Goal: Book appointment/travel/reservation

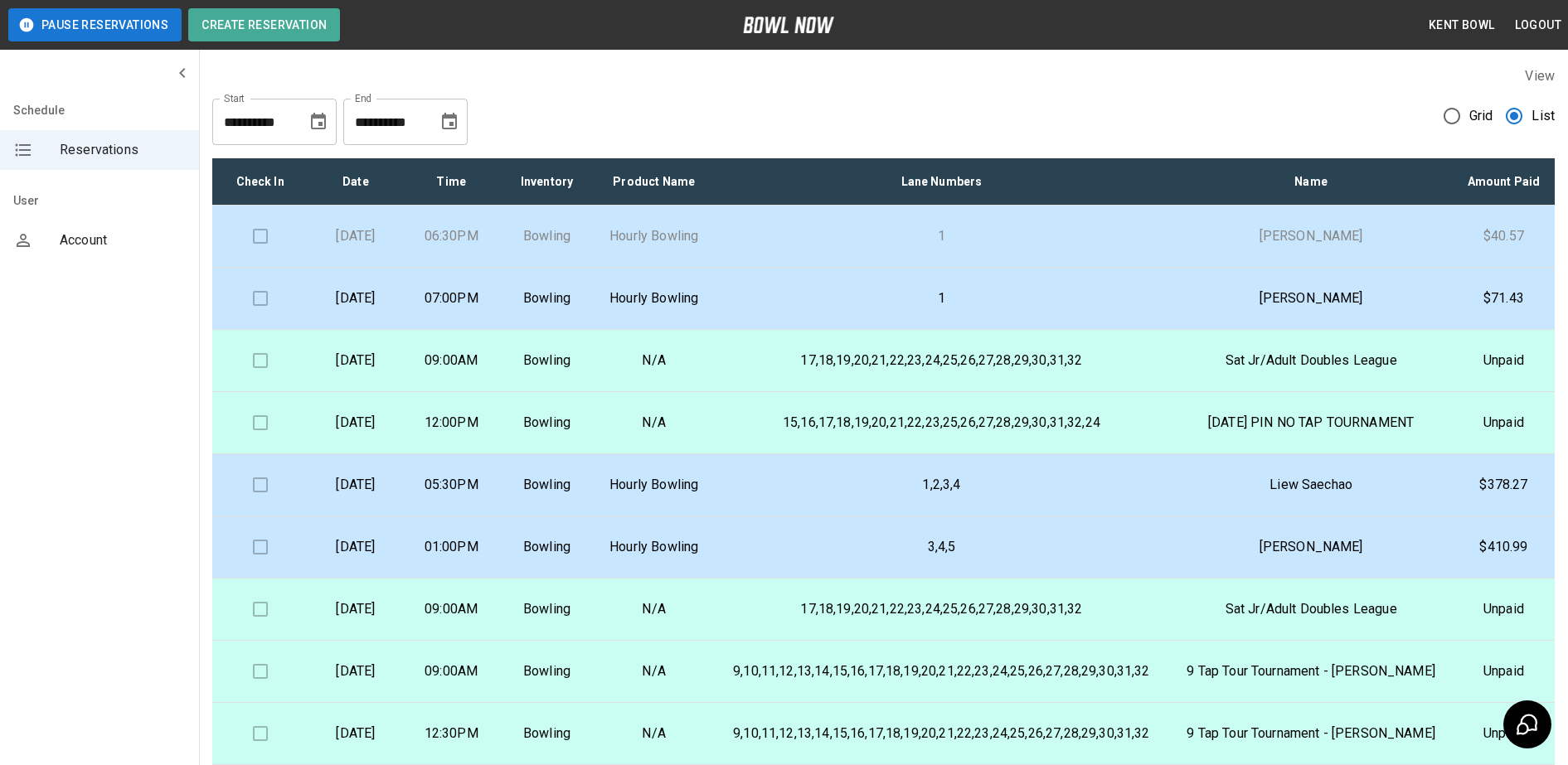
click at [578, 246] on p "Bowling" at bounding box center [547, 236] width 69 height 19
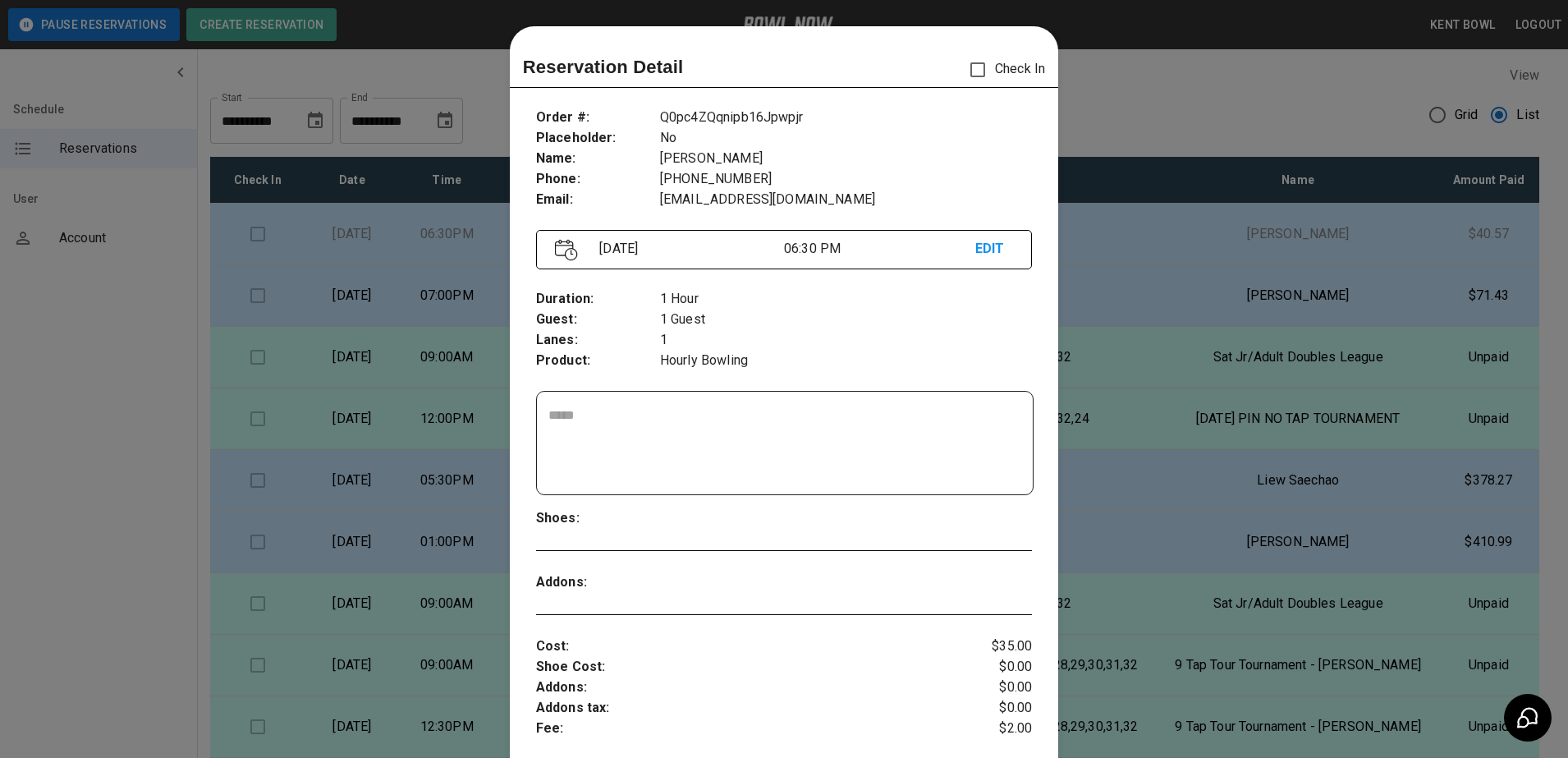
scroll to position [27, 0]
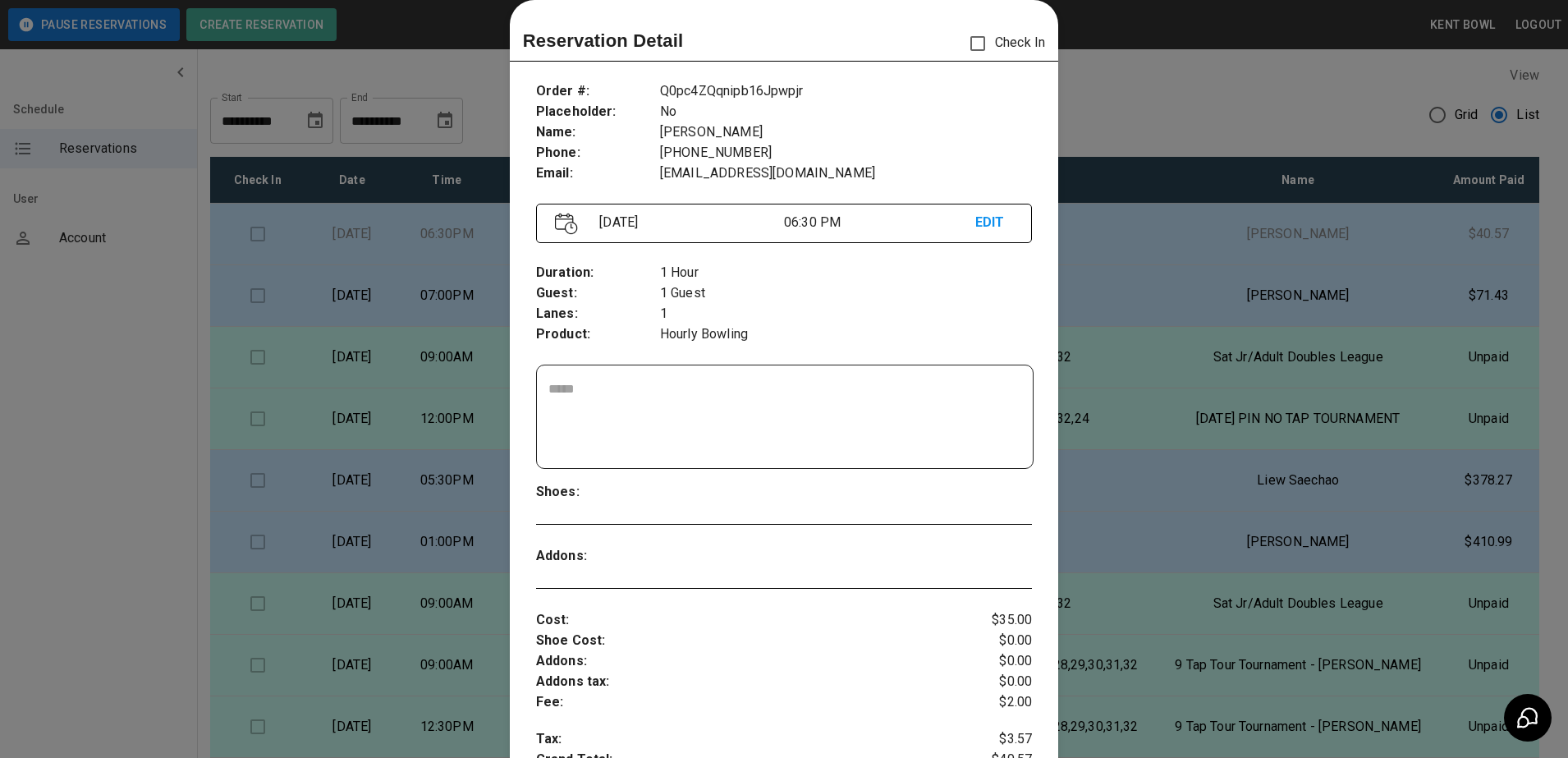
click at [577, 381] on textarea at bounding box center [784, 417] width 474 height 75
type textarea "*"
type textarea "**********"
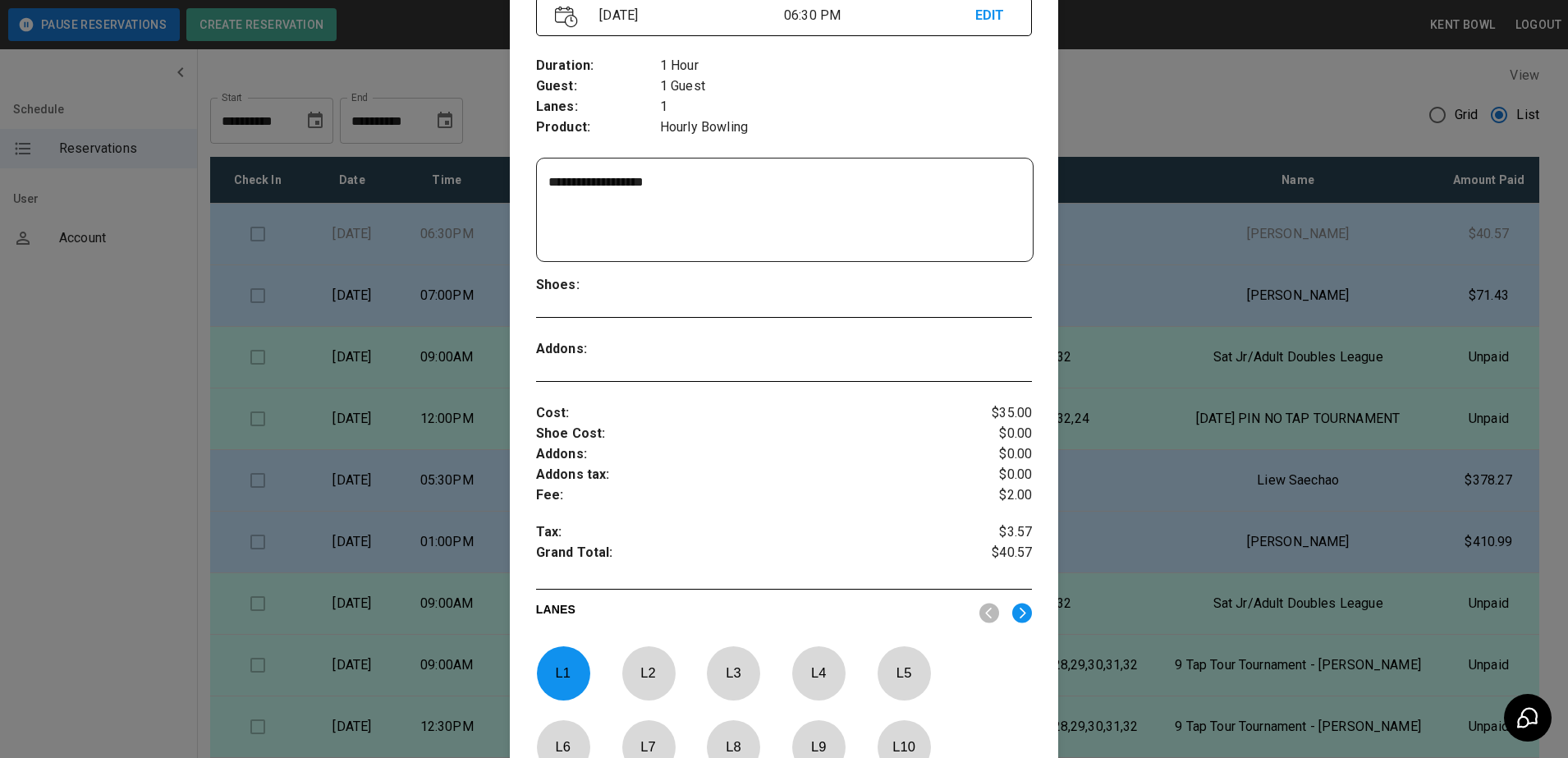
scroll to position [233, 0]
click at [86, 449] on div at bounding box center [784, 379] width 1568 height 758
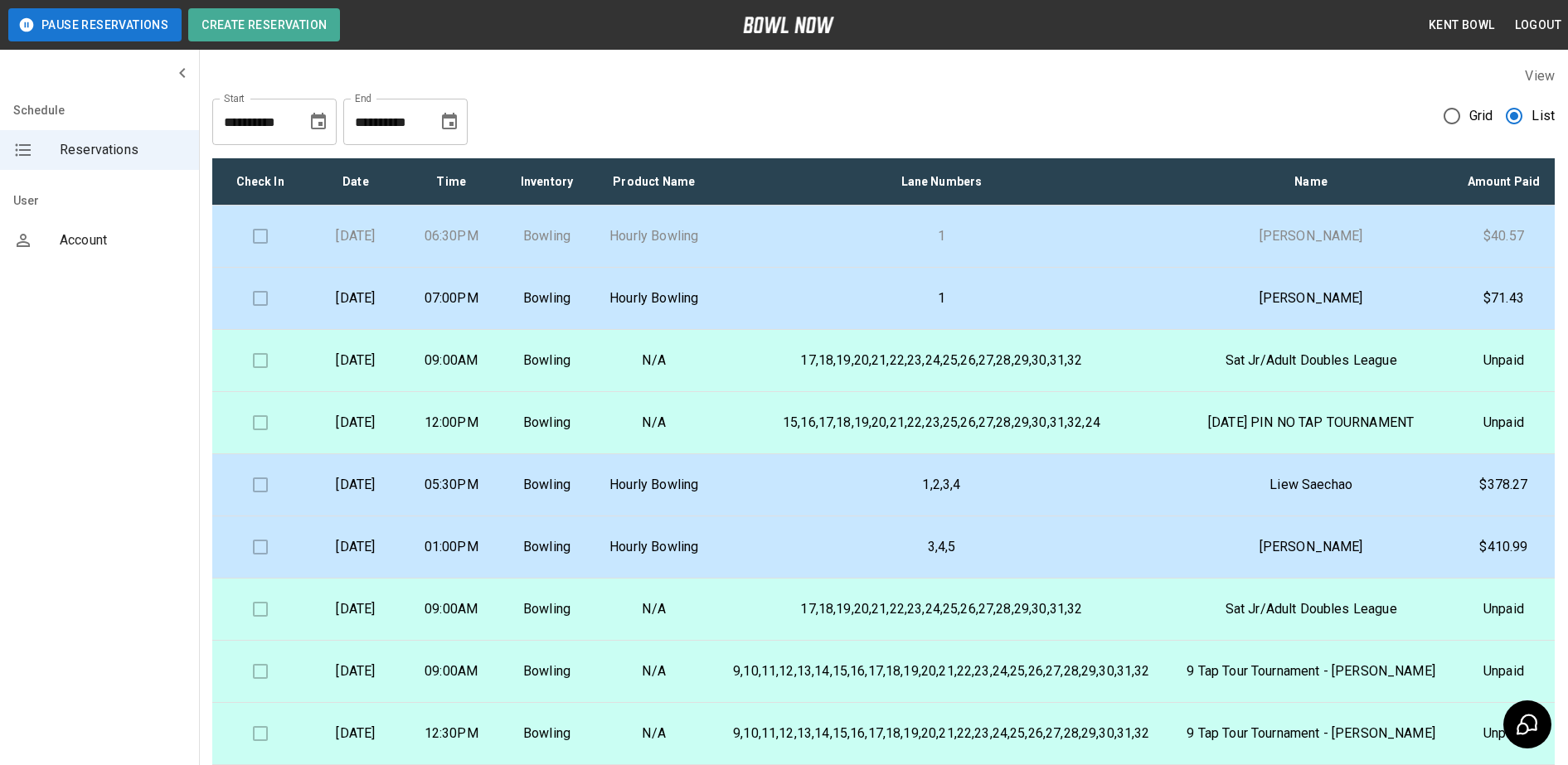
click at [389, 242] on p "[DATE]" at bounding box center [355, 236] width 69 height 19
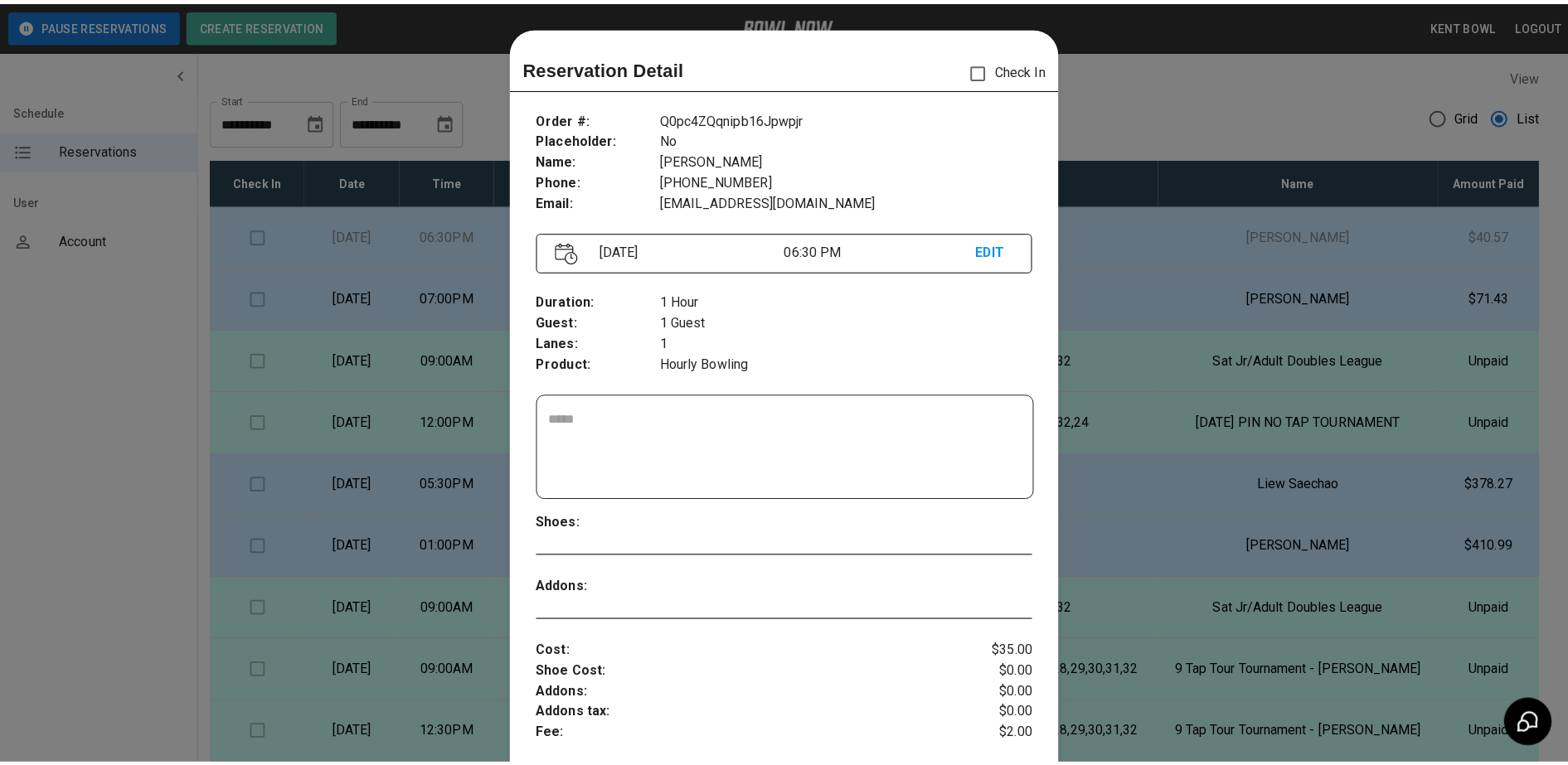
scroll to position [27, 0]
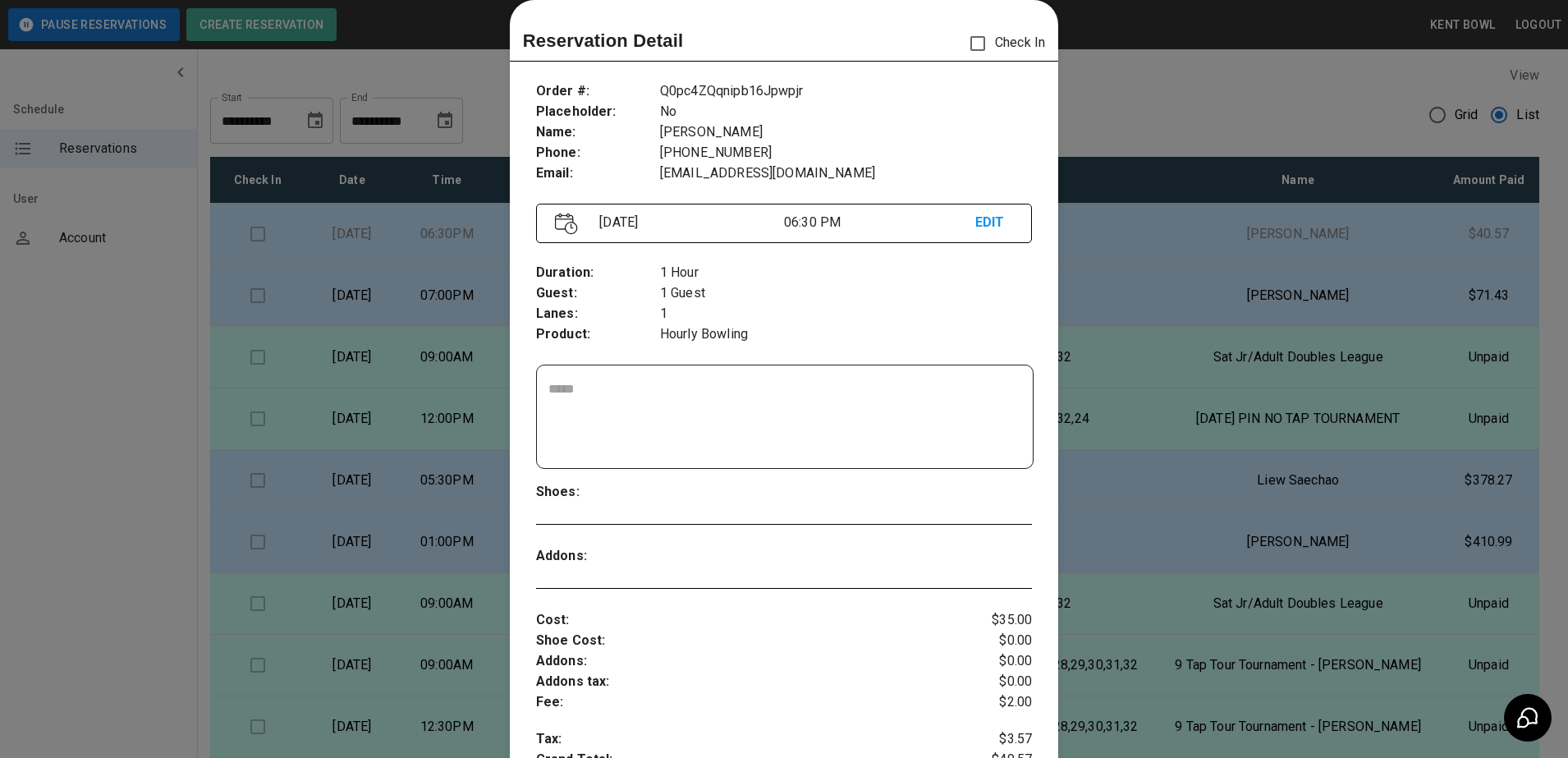
click at [80, 411] on div at bounding box center [784, 379] width 1568 height 758
